Goal: Task Accomplishment & Management: Use online tool/utility

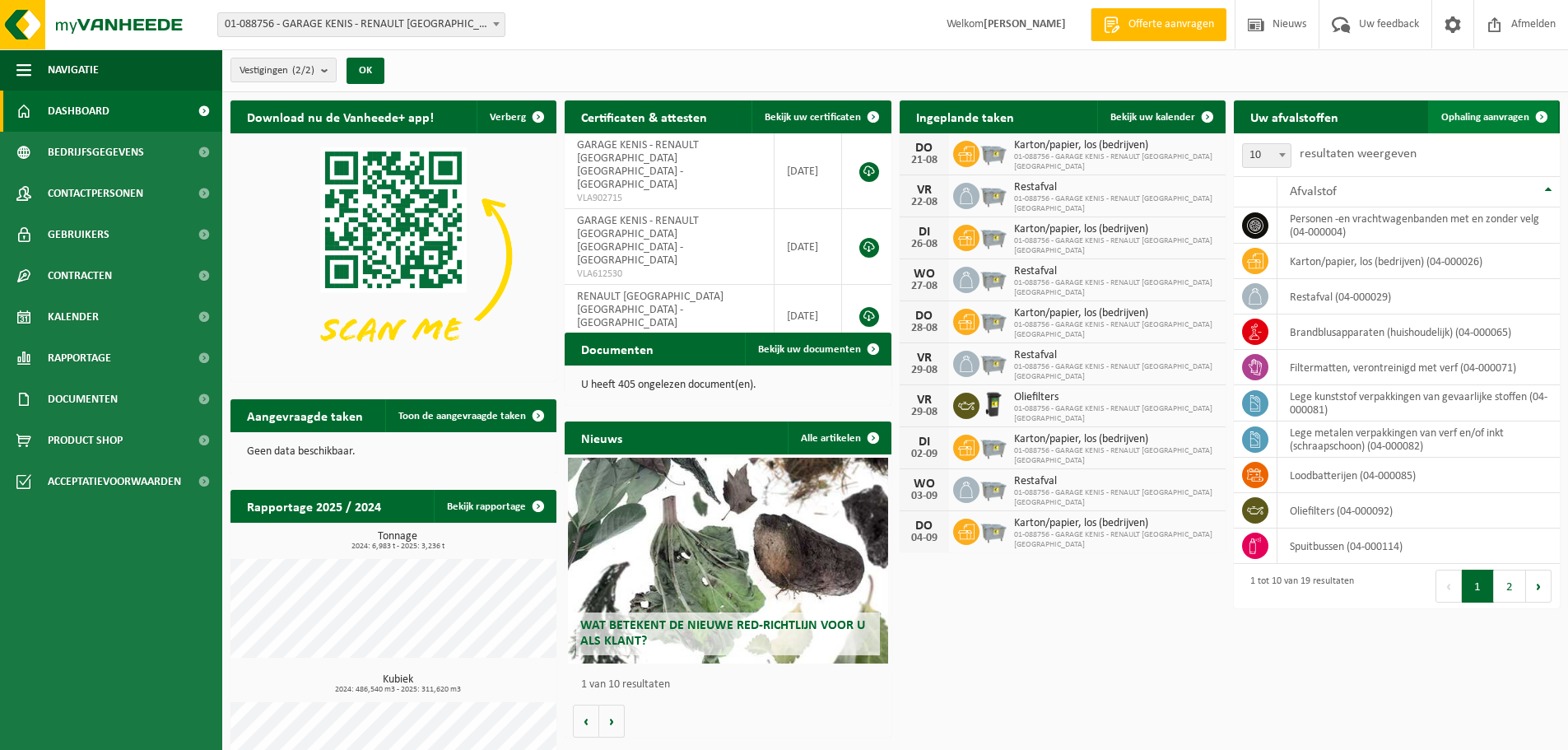
click at [1456, 116] on span "Ophaling aanvragen" at bounding box center [1485, 117] width 88 height 11
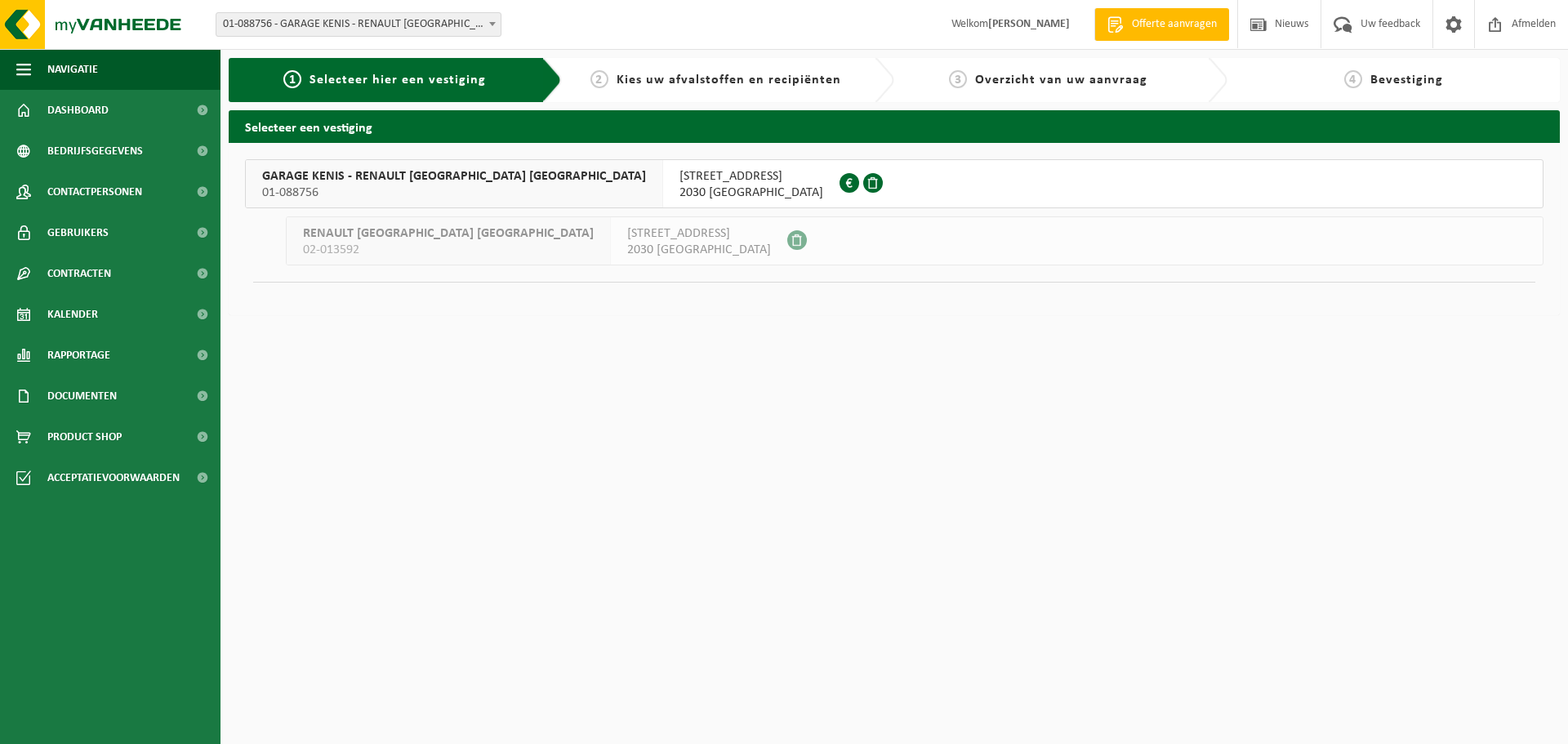
click at [402, 177] on span "GARAGE KENIS - RENAULT ANTWERPEN NV" at bounding box center [454, 177] width 384 height 16
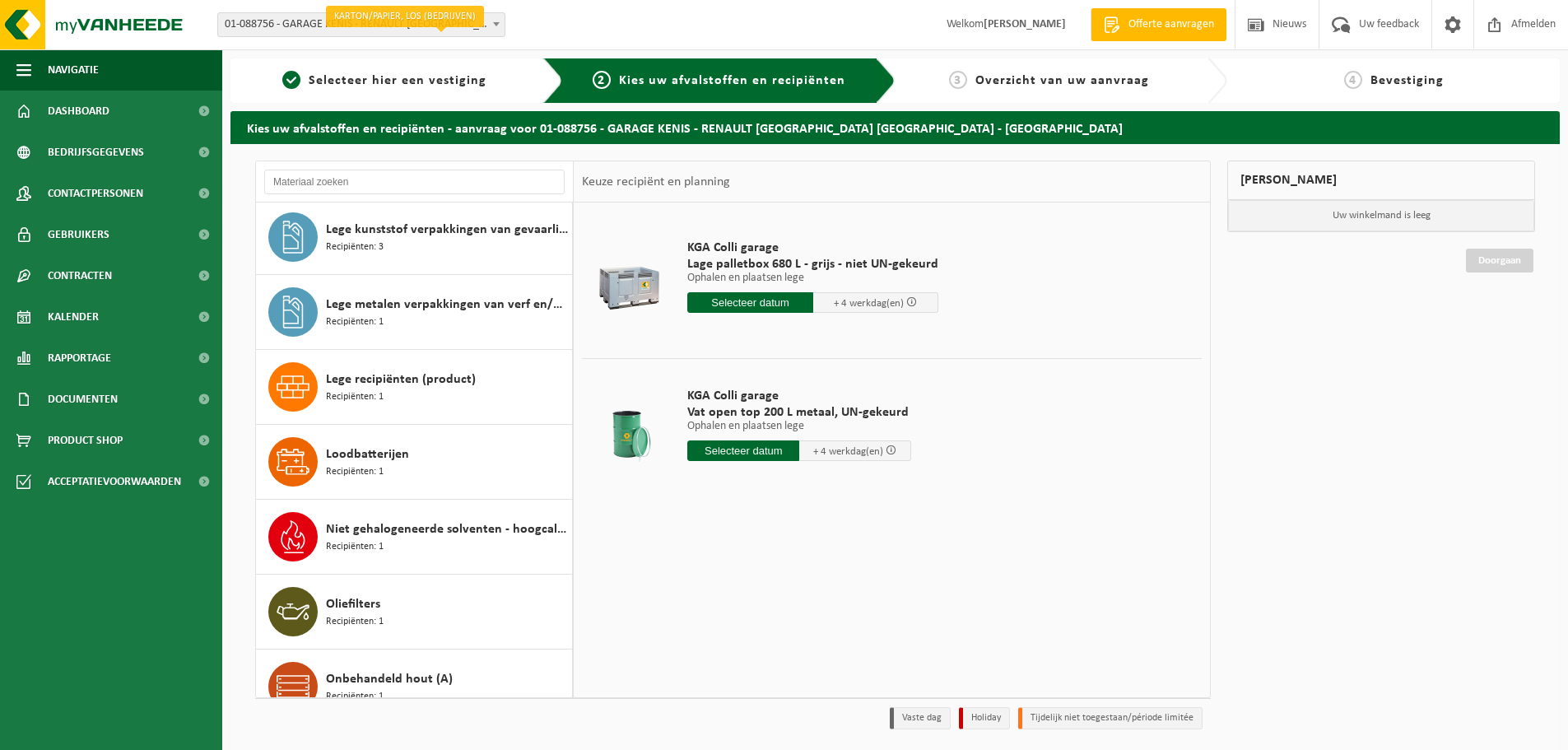
scroll to position [329, 0]
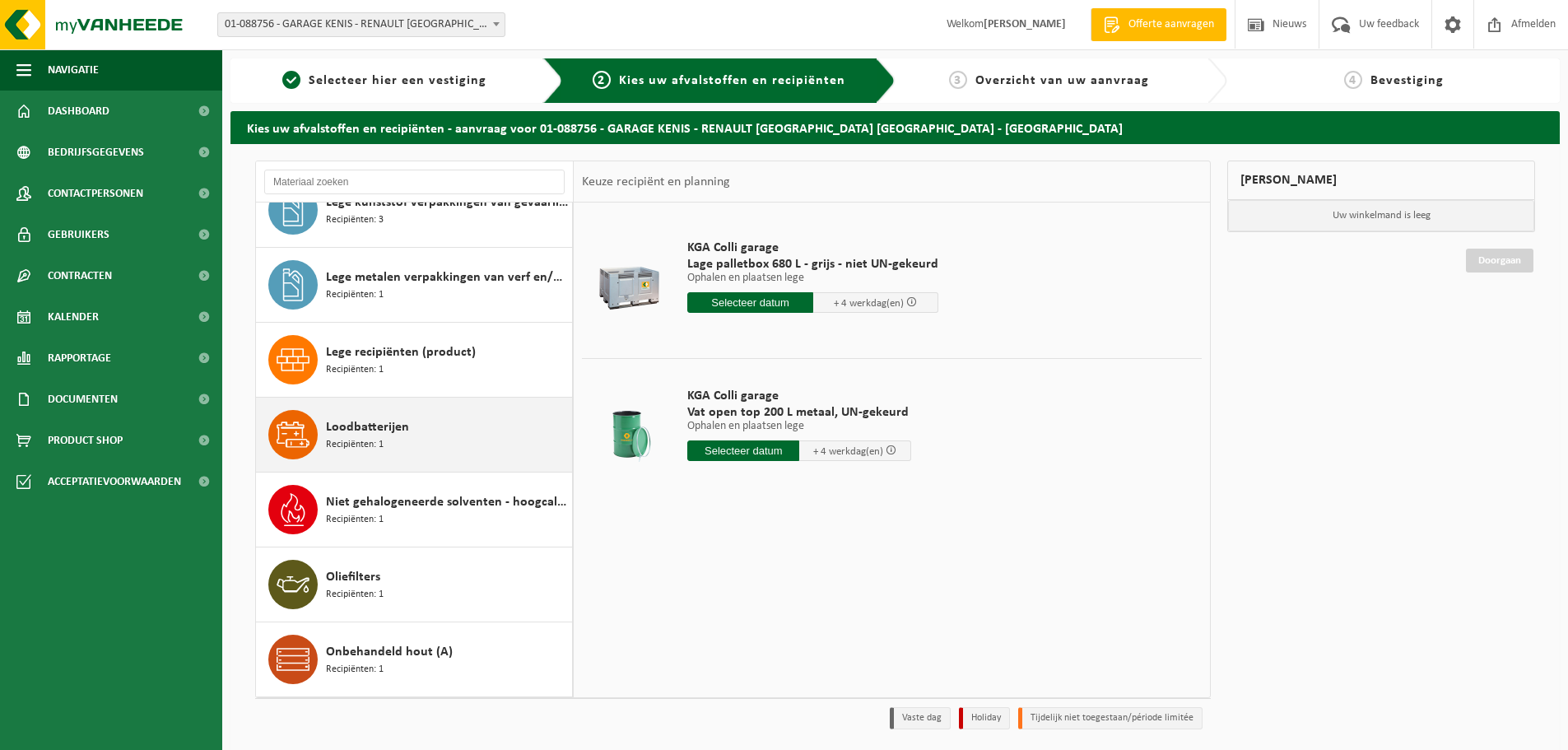
click at [434, 441] on div "Loodbatterijen Recipiënten: 1" at bounding box center [447, 434] width 242 height 49
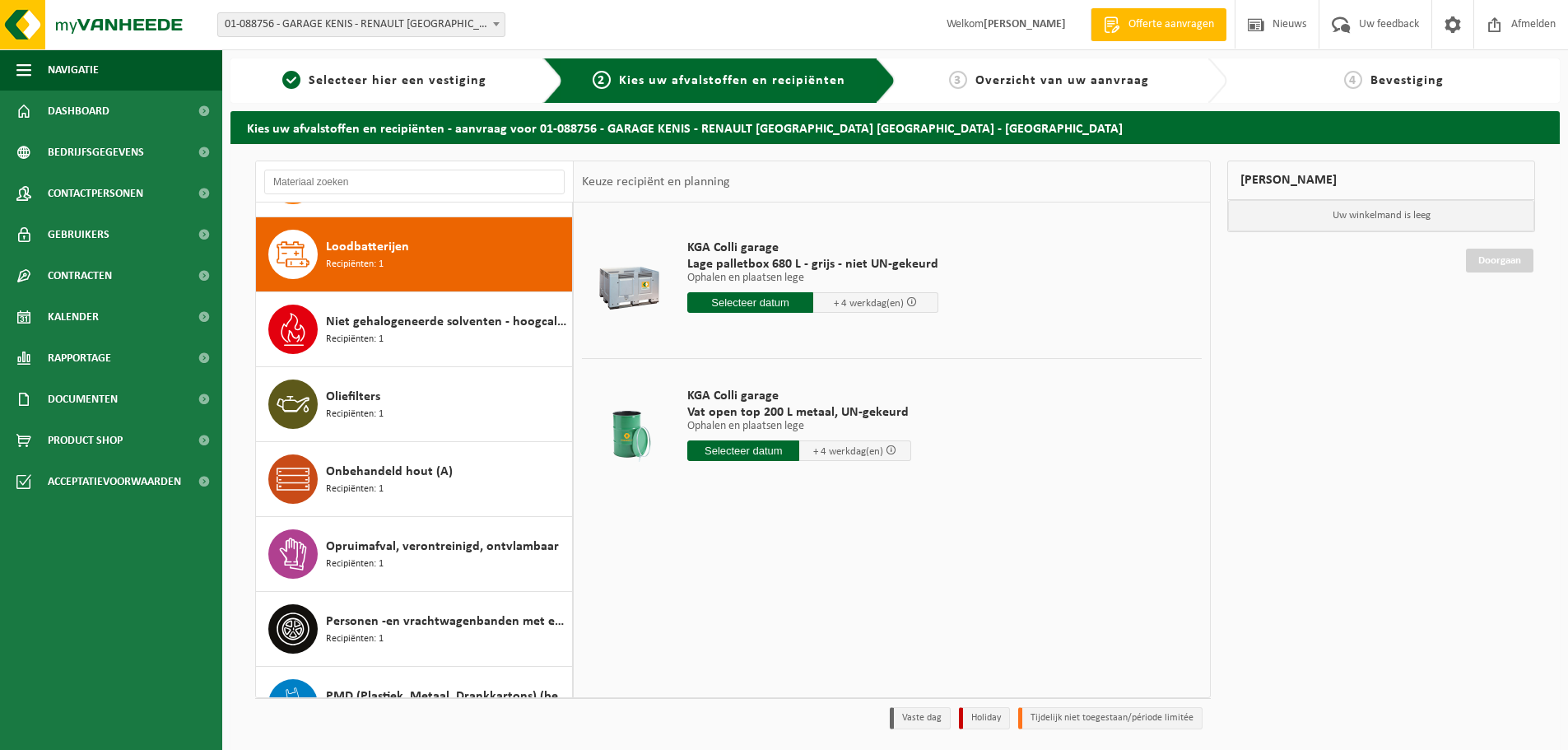
scroll to position [525, 0]
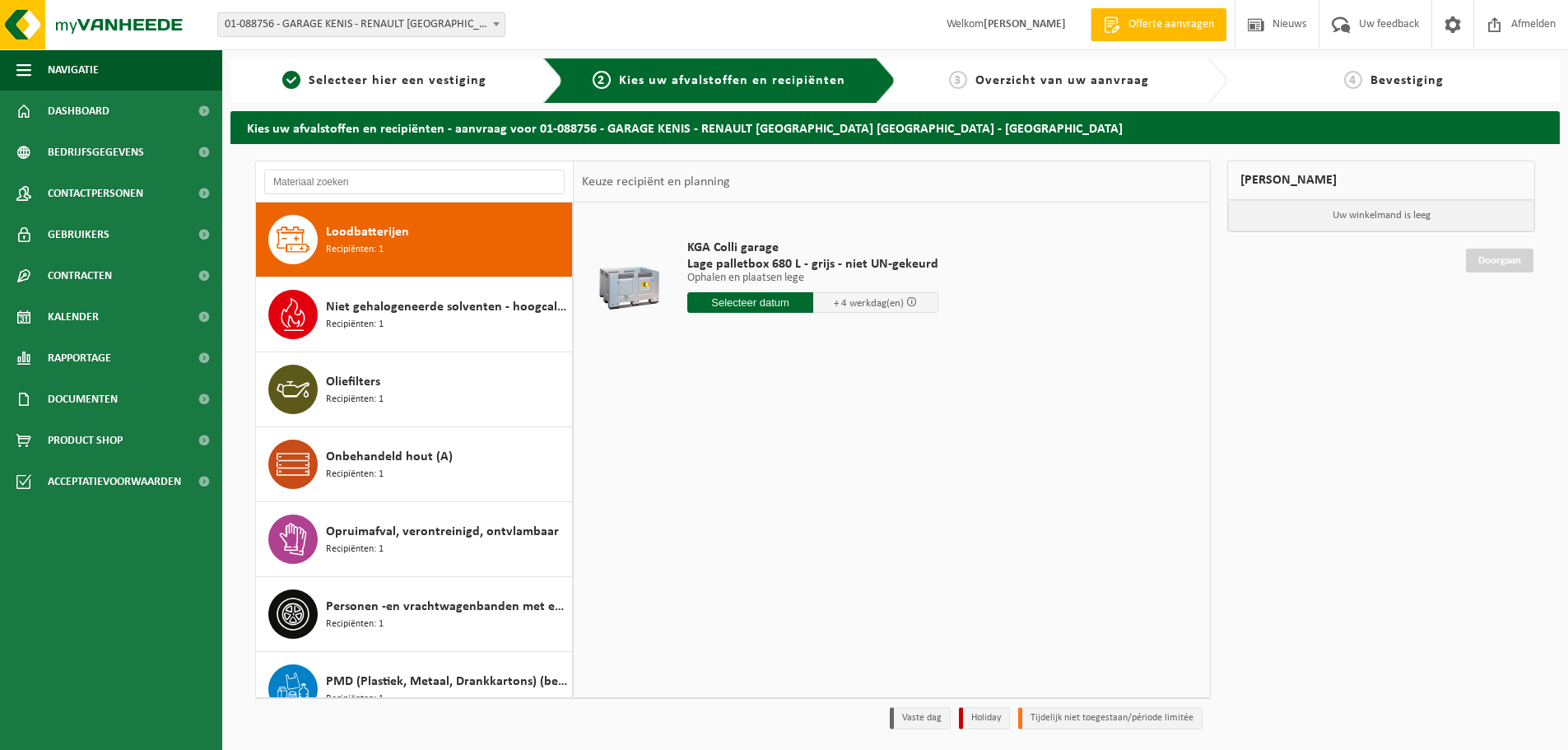
click at [758, 307] on input "text" at bounding box center [750, 302] width 126 height 20
click at [697, 505] on div "25" at bounding box center [702, 501] width 29 height 27
type input "Van 2025-08-25"
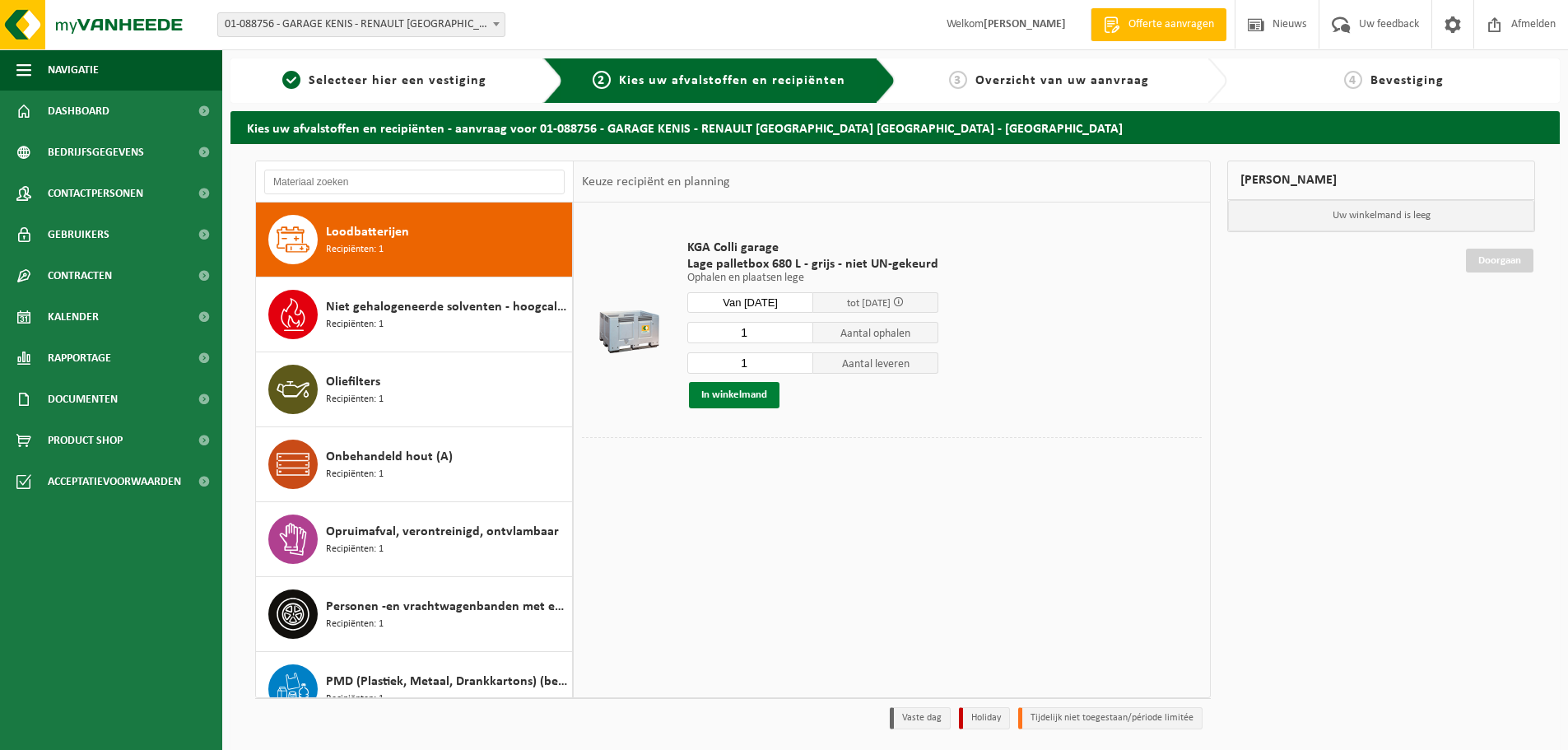
click at [755, 400] on button "In winkelmand" at bounding box center [734, 395] width 90 height 27
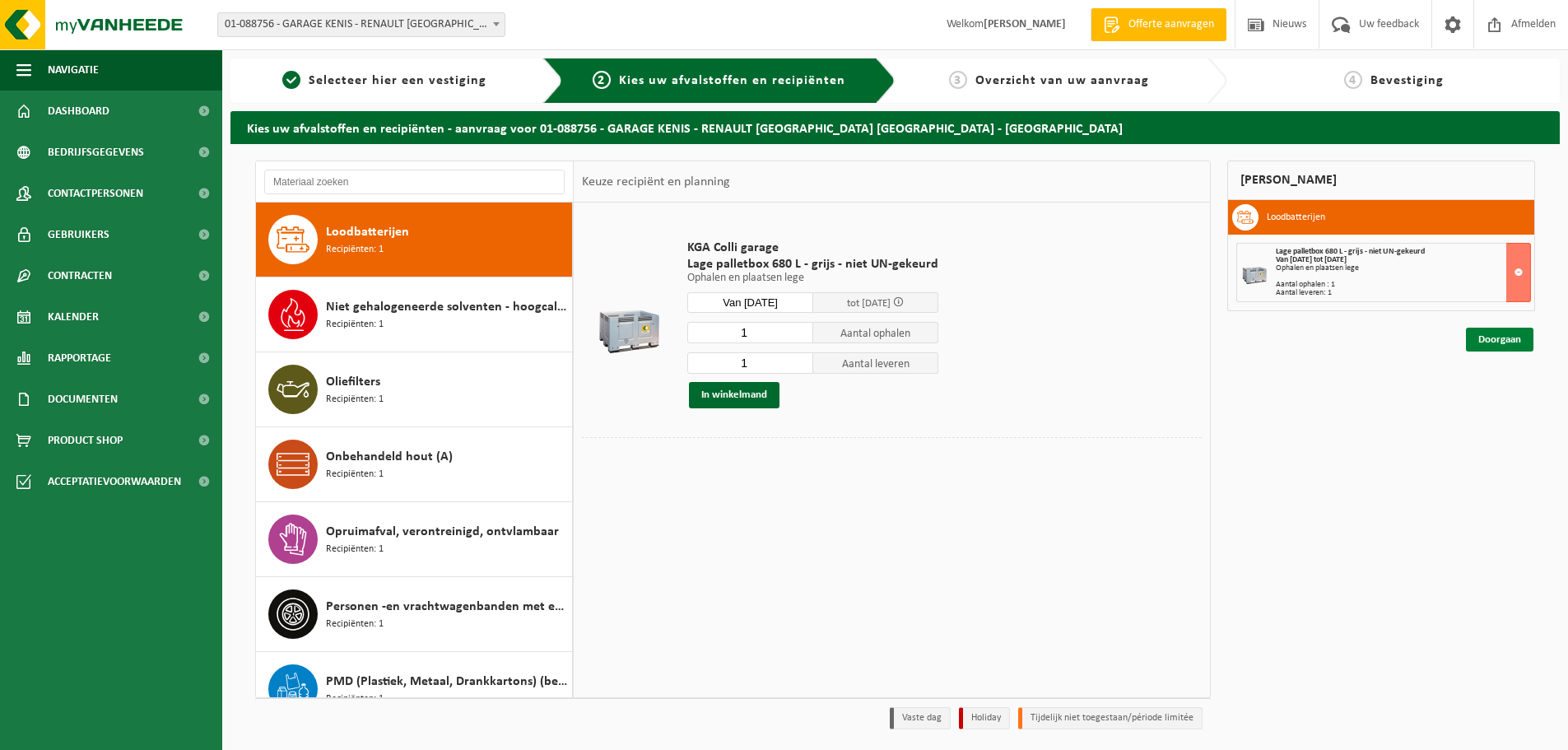
click at [1504, 345] on link "Doorgaan" at bounding box center [1499, 340] width 67 height 24
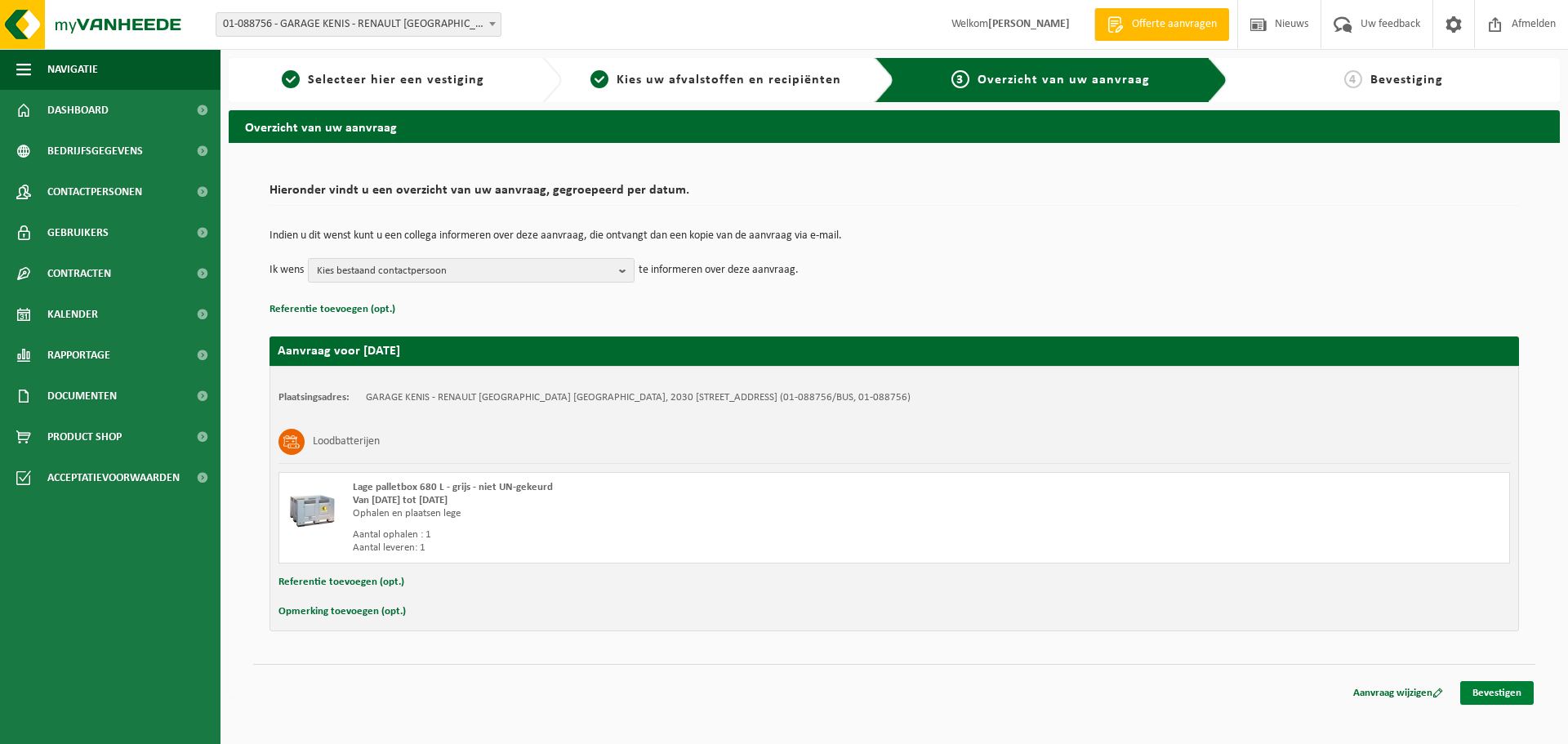
click at [1494, 702] on link "Bevestigen" at bounding box center [1497, 693] width 73 height 24
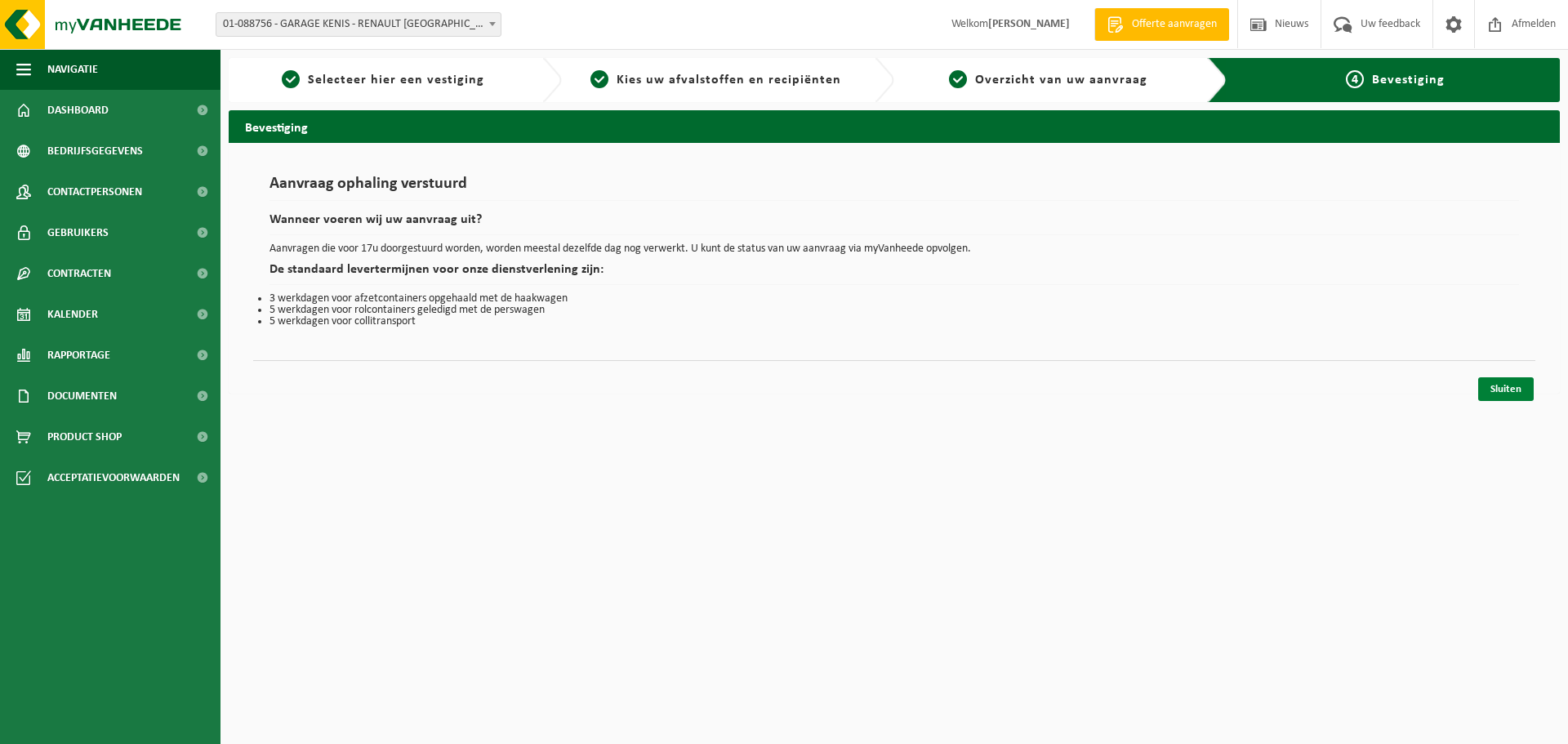
click at [1521, 399] on link "Sluiten" at bounding box center [1506, 389] width 56 height 24
